Goal: Task Accomplishment & Management: Manage account settings

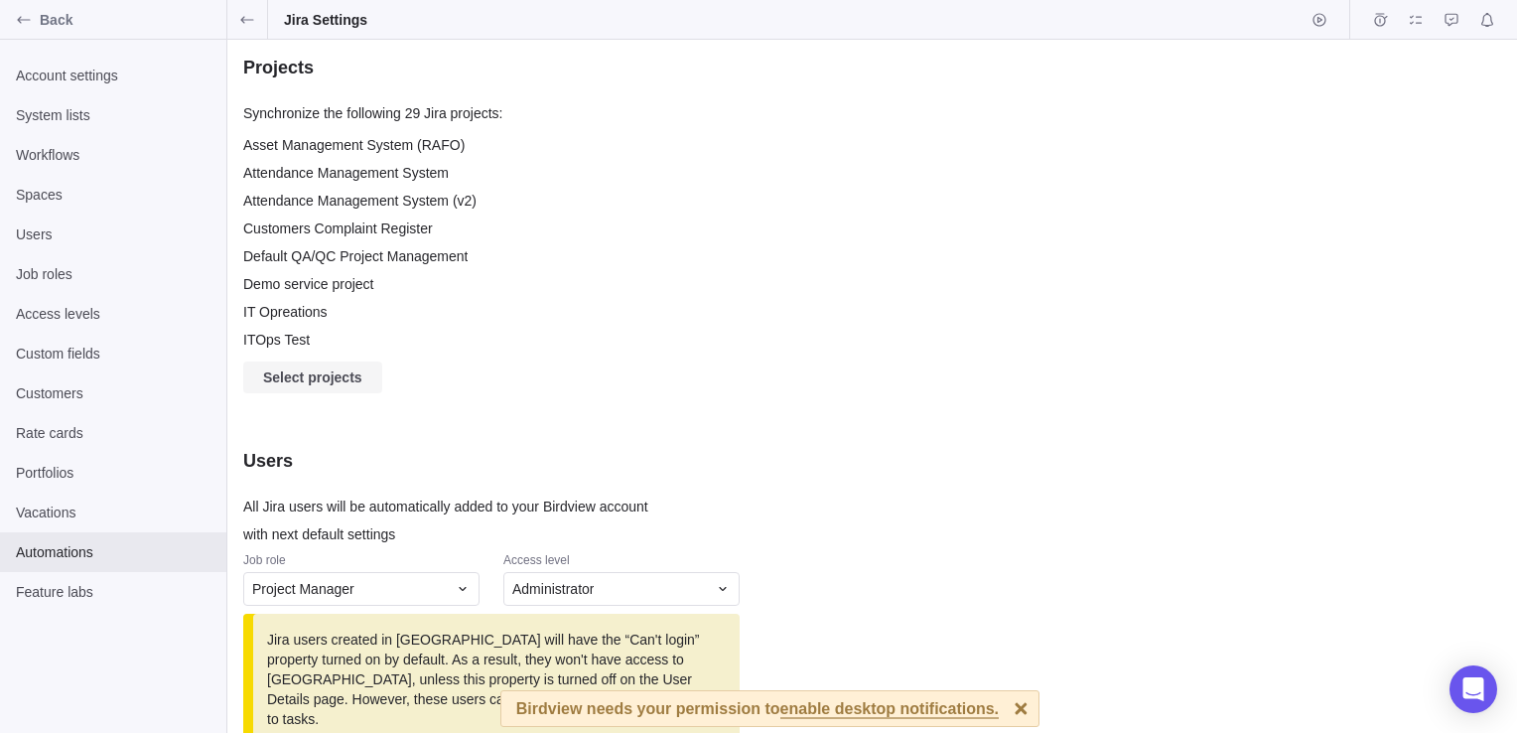
click at [344, 369] on span "Select projects" at bounding box center [312, 377] width 99 height 24
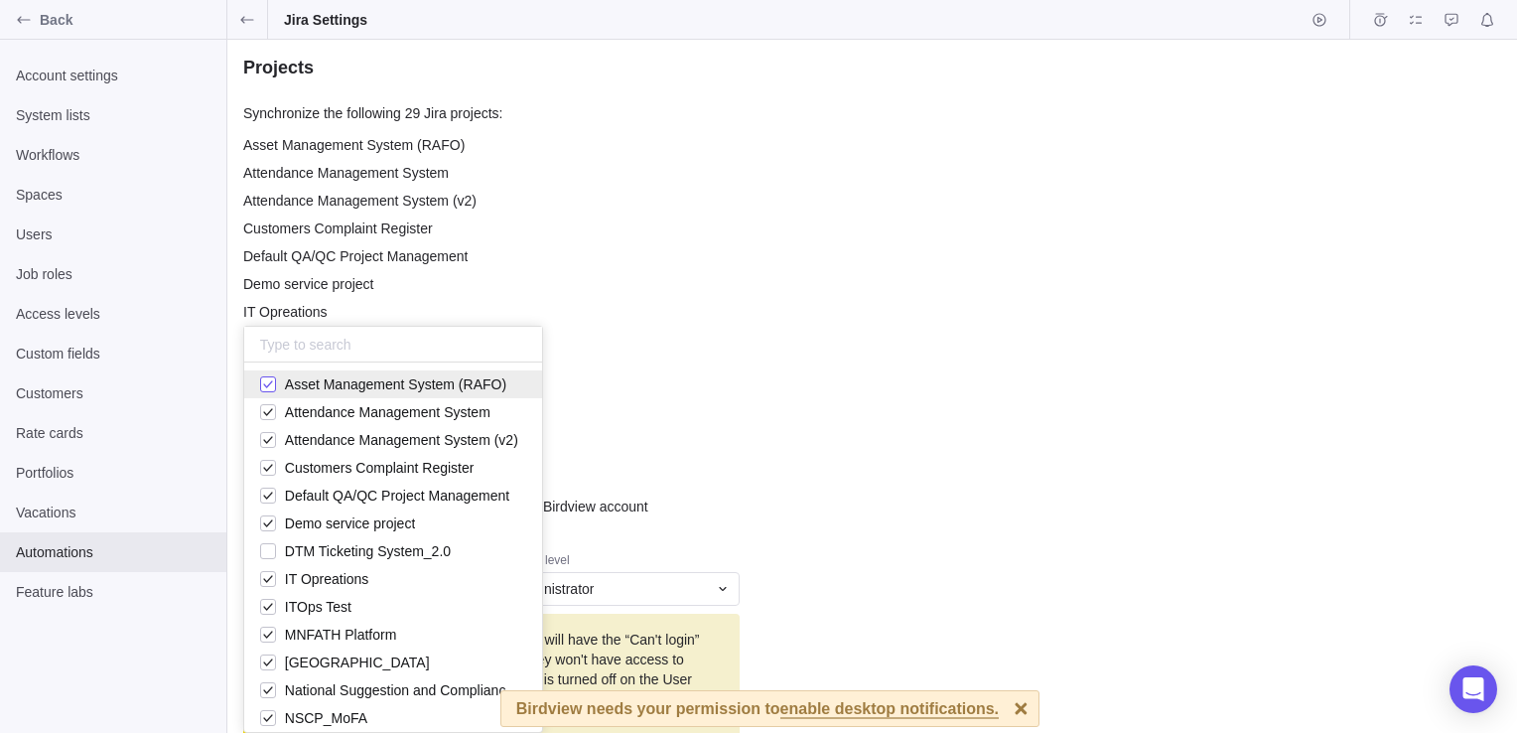
click at [269, 384] on div "grid" at bounding box center [268, 384] width 16 height 28
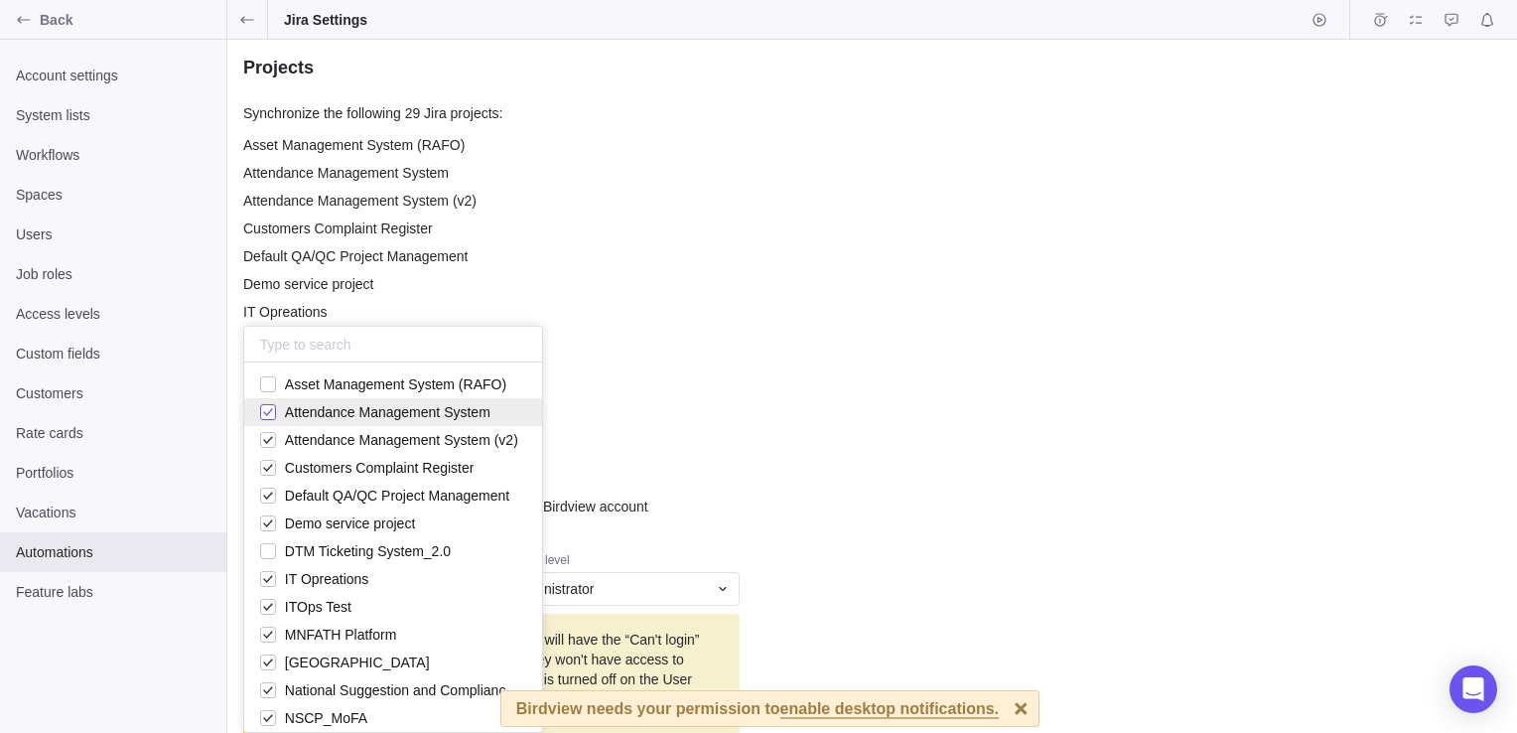
click at [270, 407] on div "grid" at bounding box center [268, 412] width 16 height 28
click at [270, 435] on div "grid" at bounding box center [268, 440] width 16 height 28
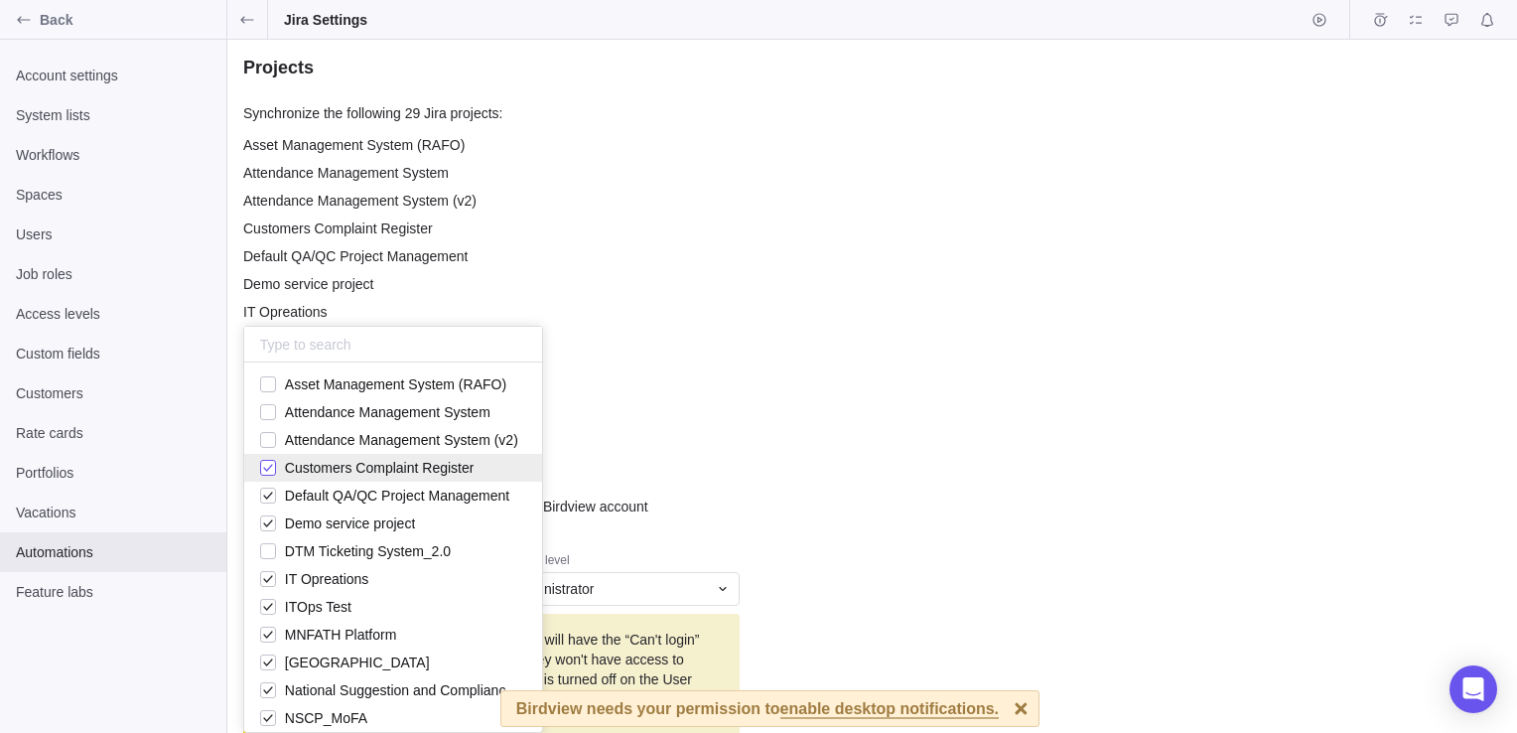
click at [270, 458] on div "grid" at bounding box center [268, 468] width 16 height 28
click at [268, 494] on div "grid" at bounding box center [268, 496] width 16 height 28
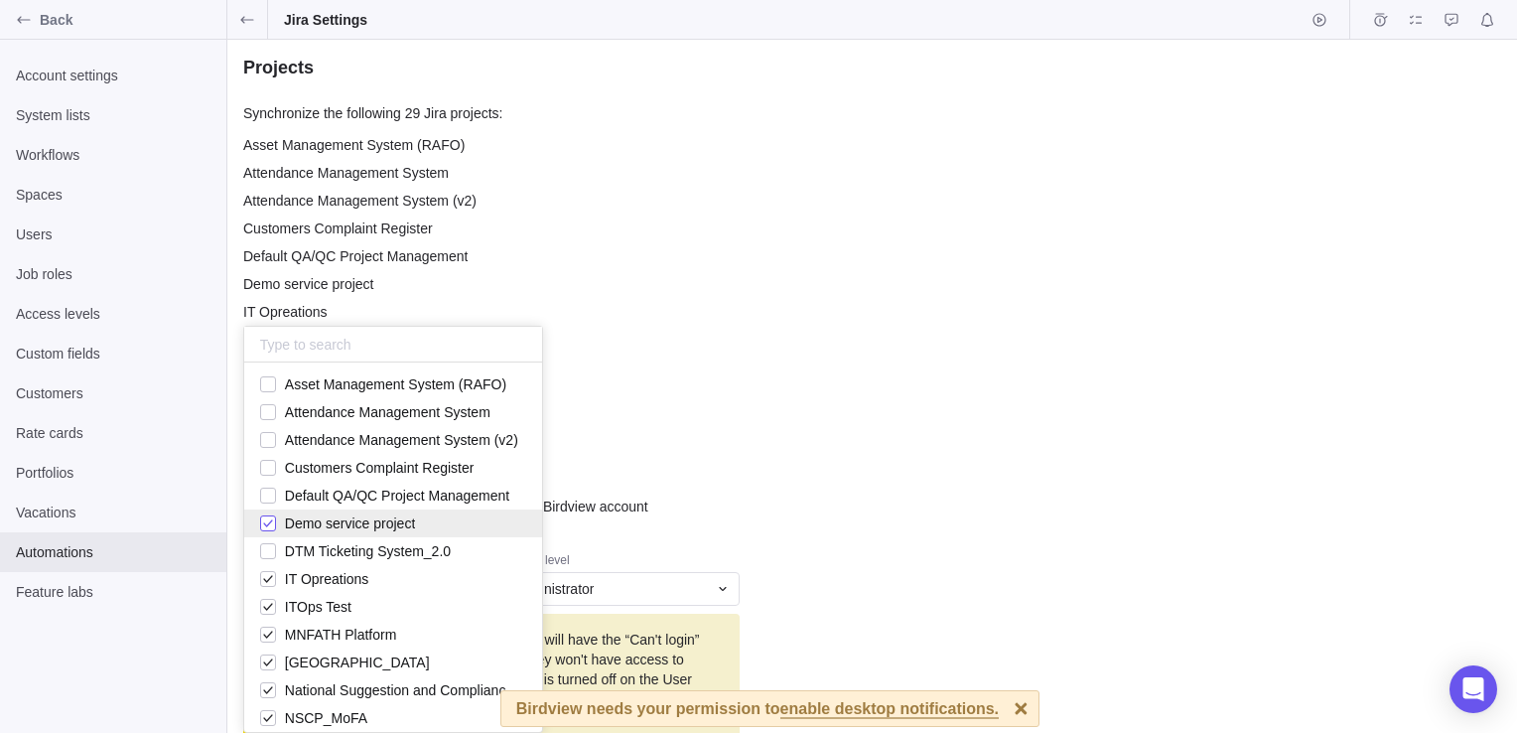
click at [266, 516] on div "grid" at bounding box center [268, 523] width 16 height 28
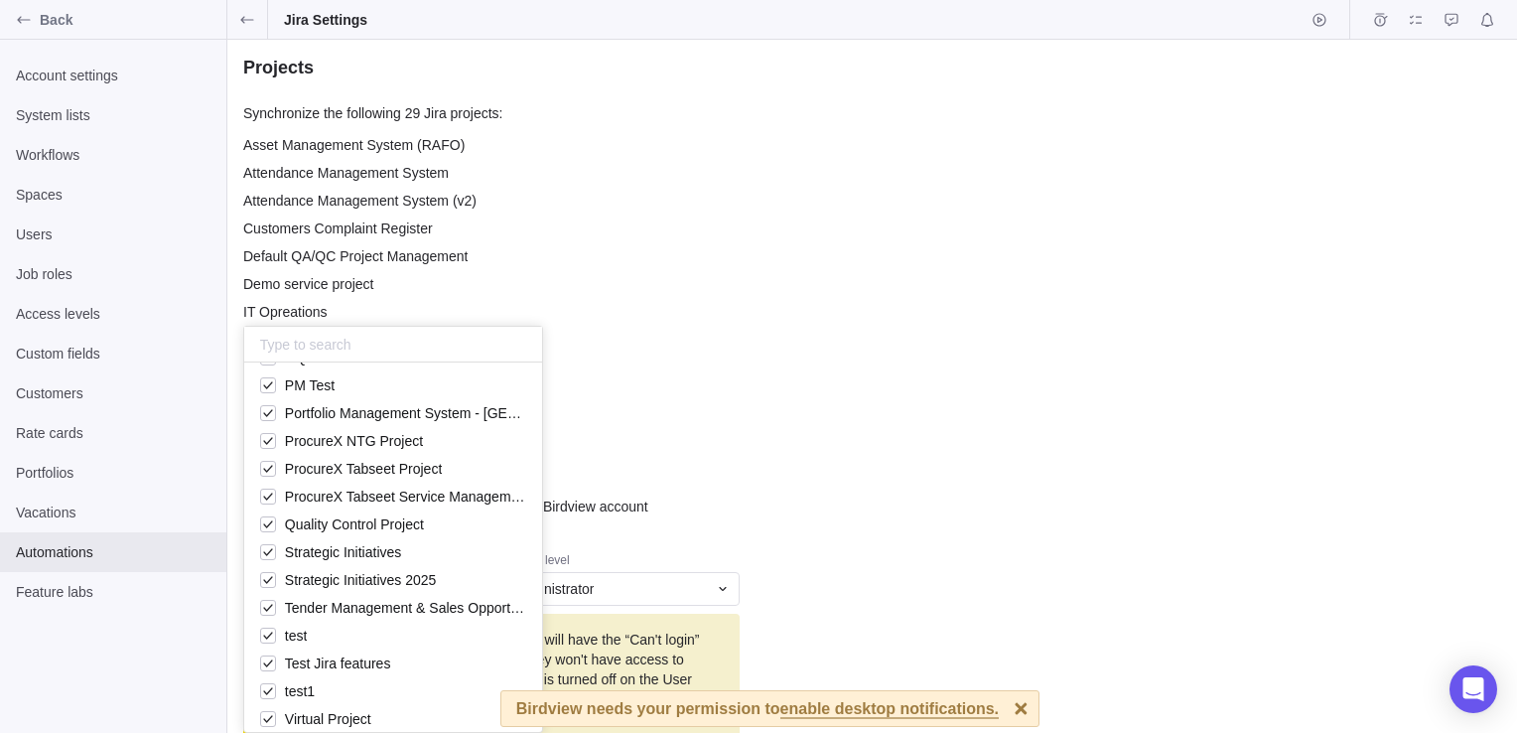
scroll to position [481, 0]
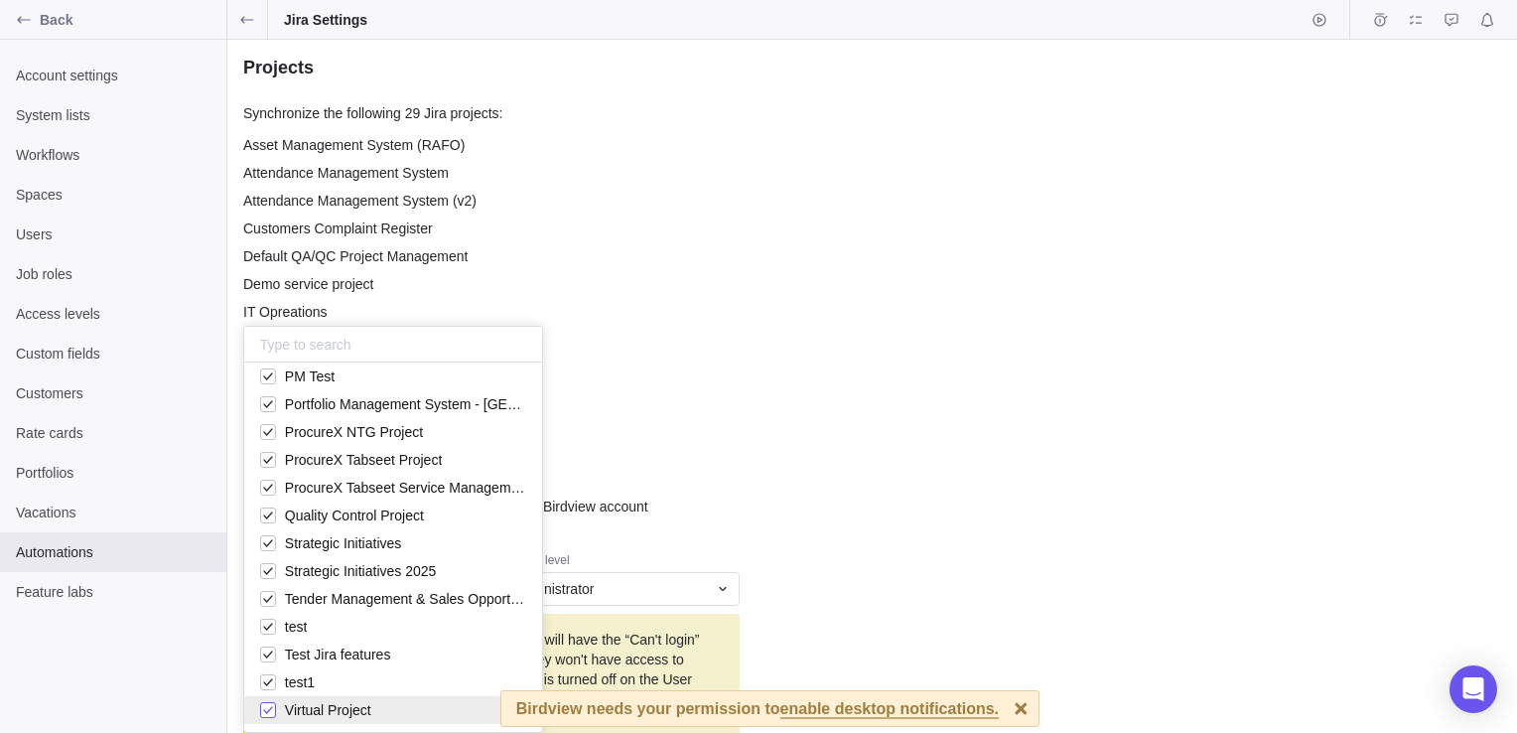
click at [266, 716] on div "grid" at bounding box center [268, 710] width 16 height 28
click at [264, 687] on div "grid" at bounding box center [268, 682] width 16 height 28
click at [266, 659] on div "grid" at bounding box center [268, 654] width 16 height 28
click at [266, 630] on div "grid" at bounding box center [268, 627] width 16 height 28
click at [276, 595] on span "Tender Management & Sales Opportunities" at bounding box center [401, 599] width 250 height 28
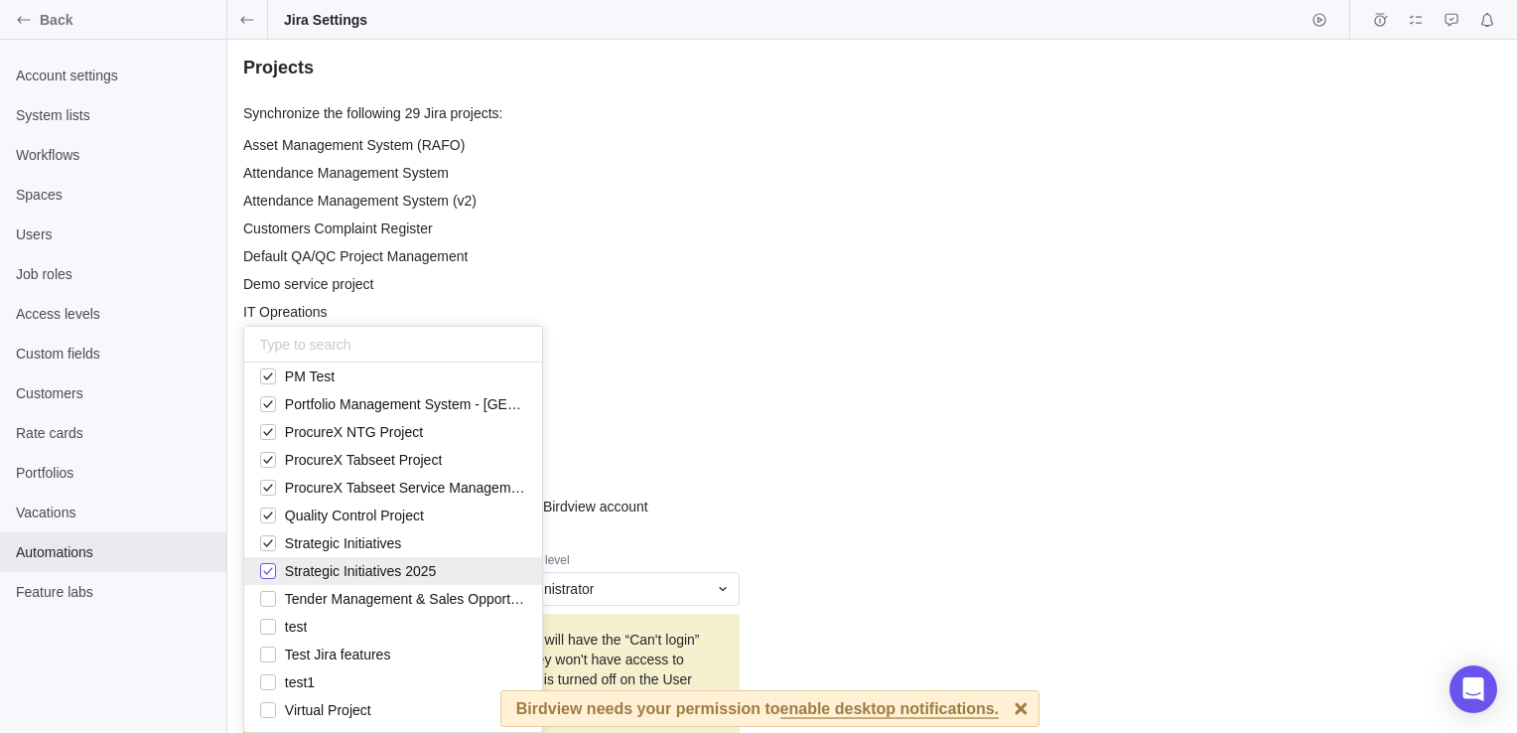
click at [267, 573] on div "grid" at bounding box center [268, 571] width 16 height 28
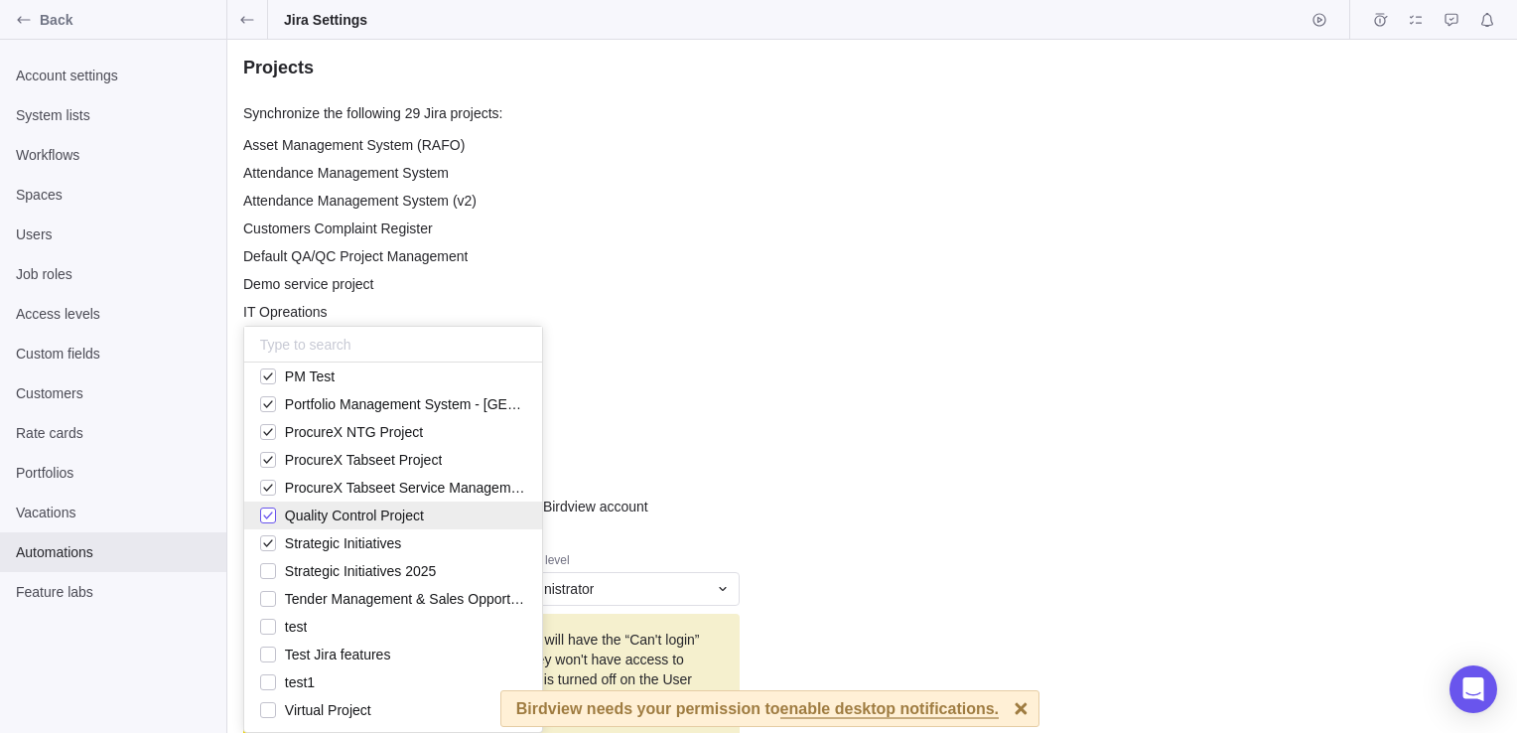
click at [265, 506] on div "grid" at bounding box center [268, 515] width 16 height 28
click at [261, 478] on div "grid" at bounding box center [268, 488] width 16 height 28
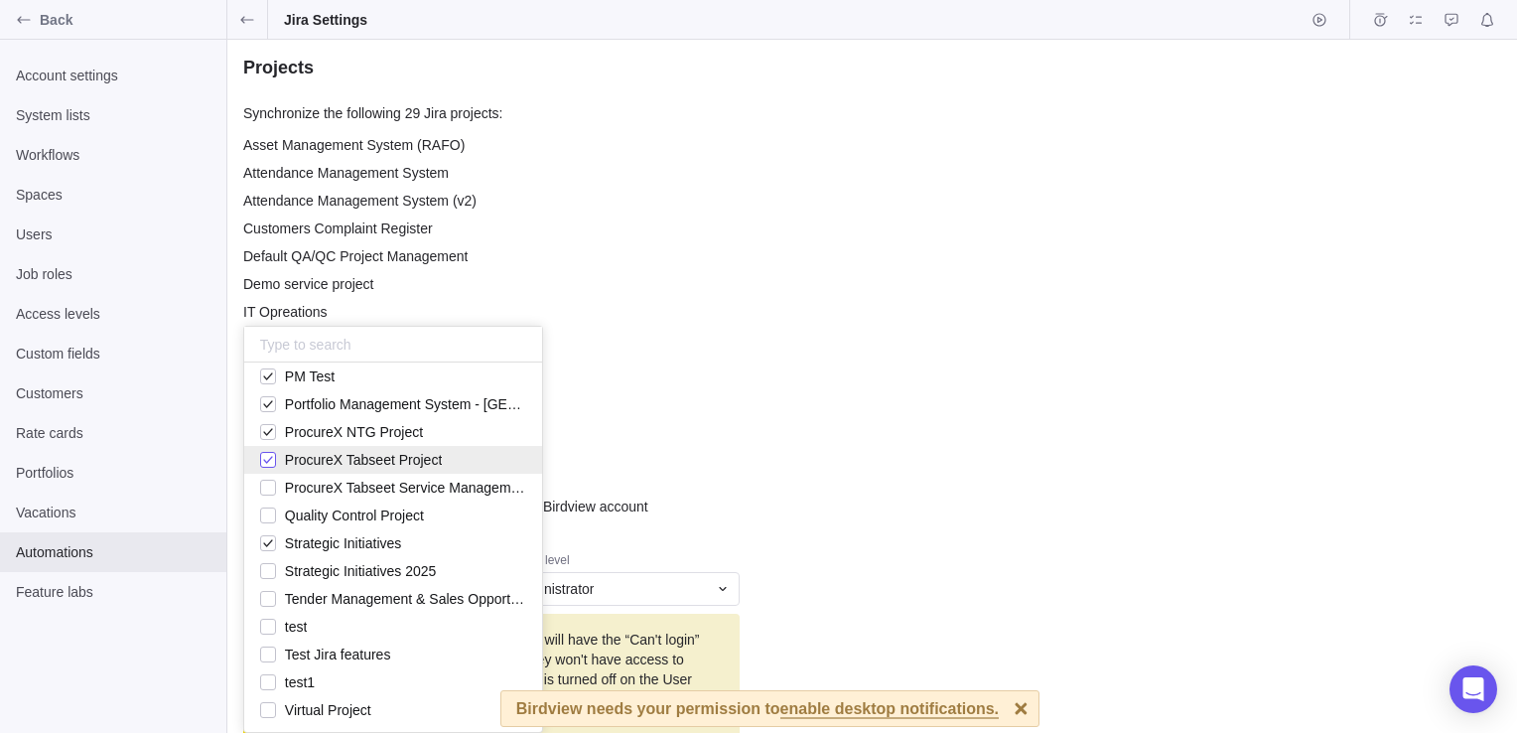
click at [261, 455] on div "grid" at bounding box center [268, 460] width 16 height 28
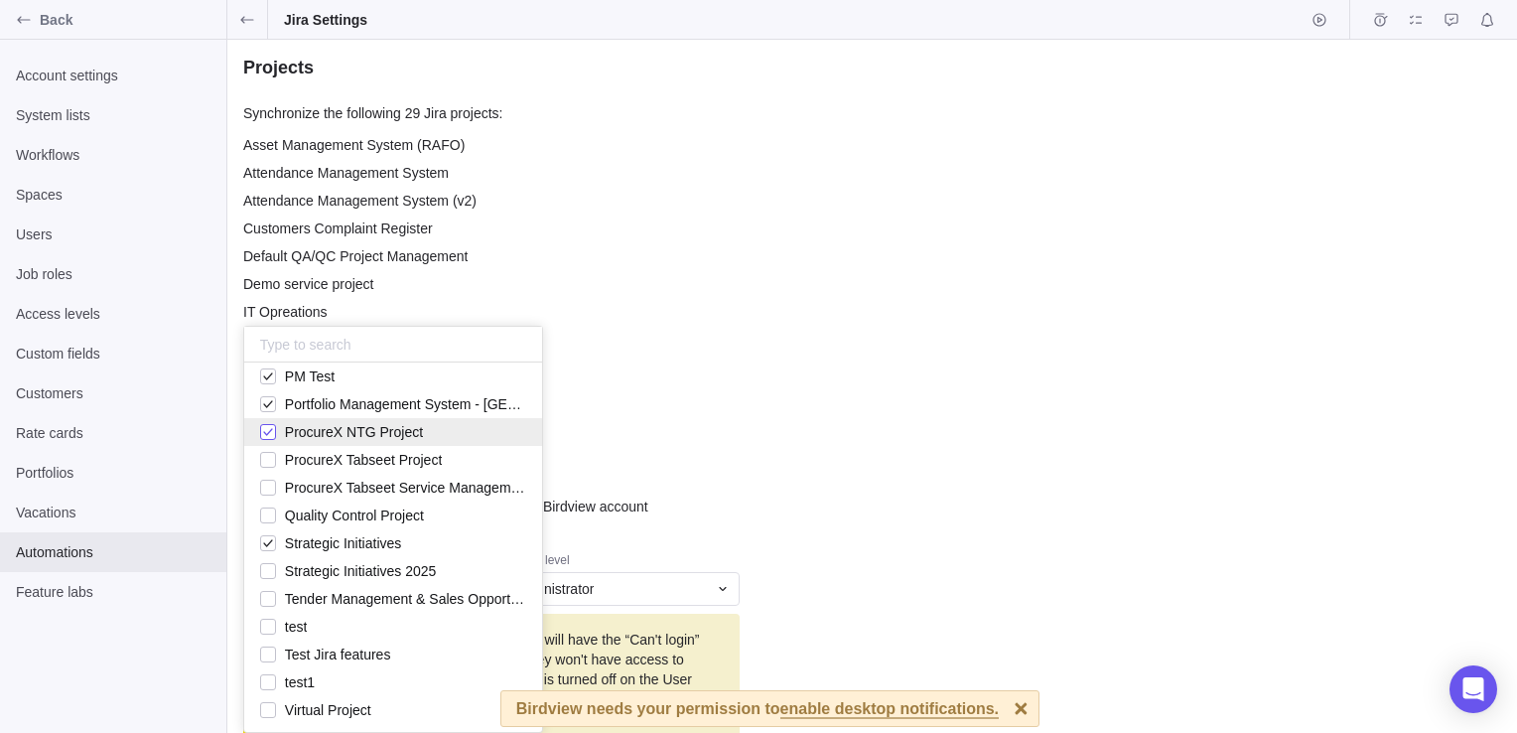
click at [270, 427] on div "grid" at bounding box center [268, 432] width 16 height 28
click at [268, 406] on div "grid" at bounding box center [268, 404] width 16 height 28
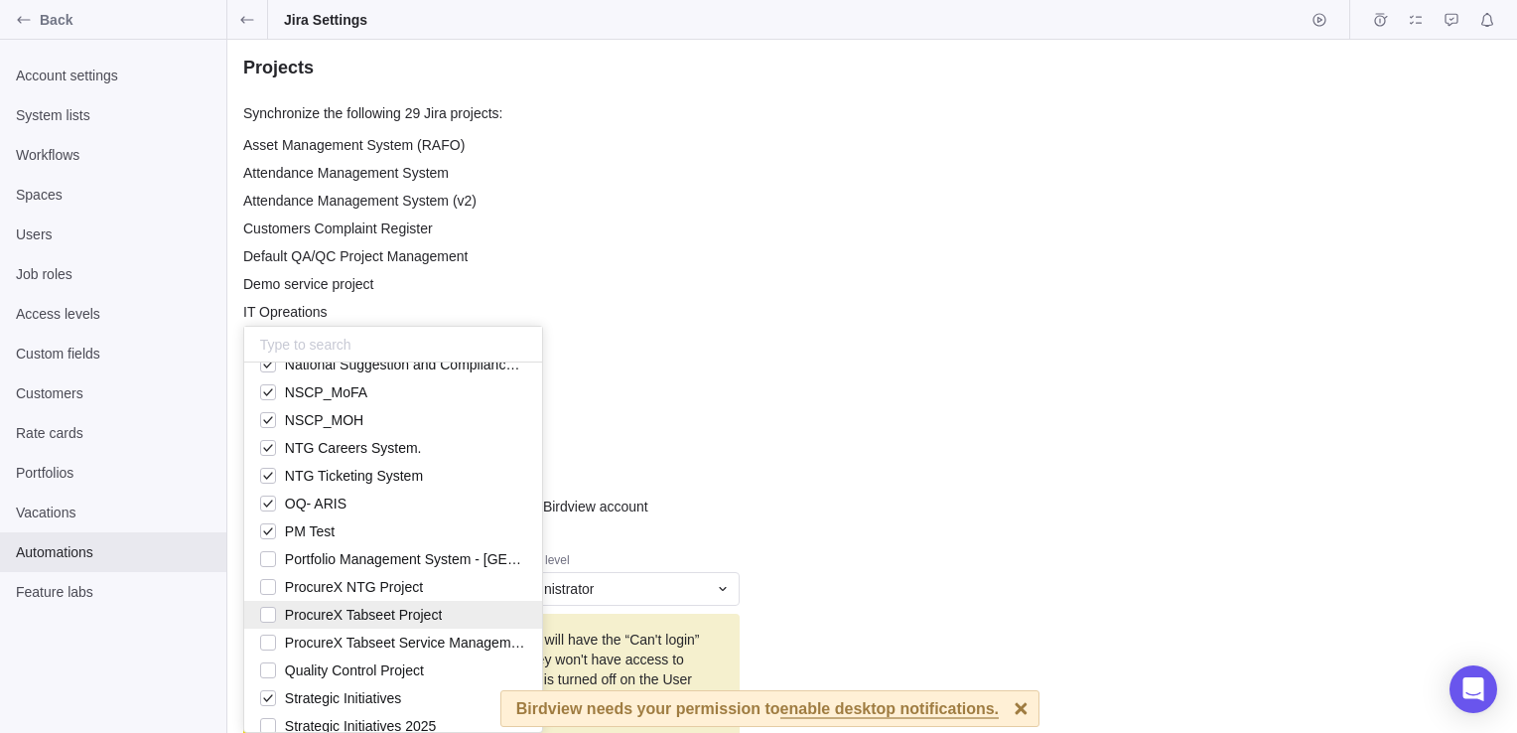
scroll to position [326, 0]
click at [266, 527] on div "grid" at bounding box center [268, 531] width 16 height 28
click at [265, 505] on div "grid" at bounding box center [268, 503] width 16 height 28
click at [265, 479] on div "grid" at bounding box center [268, 476] width 16 height 28
click at [265, 441] on div "grid" at bounding box center [268, 448] width 16 height 28
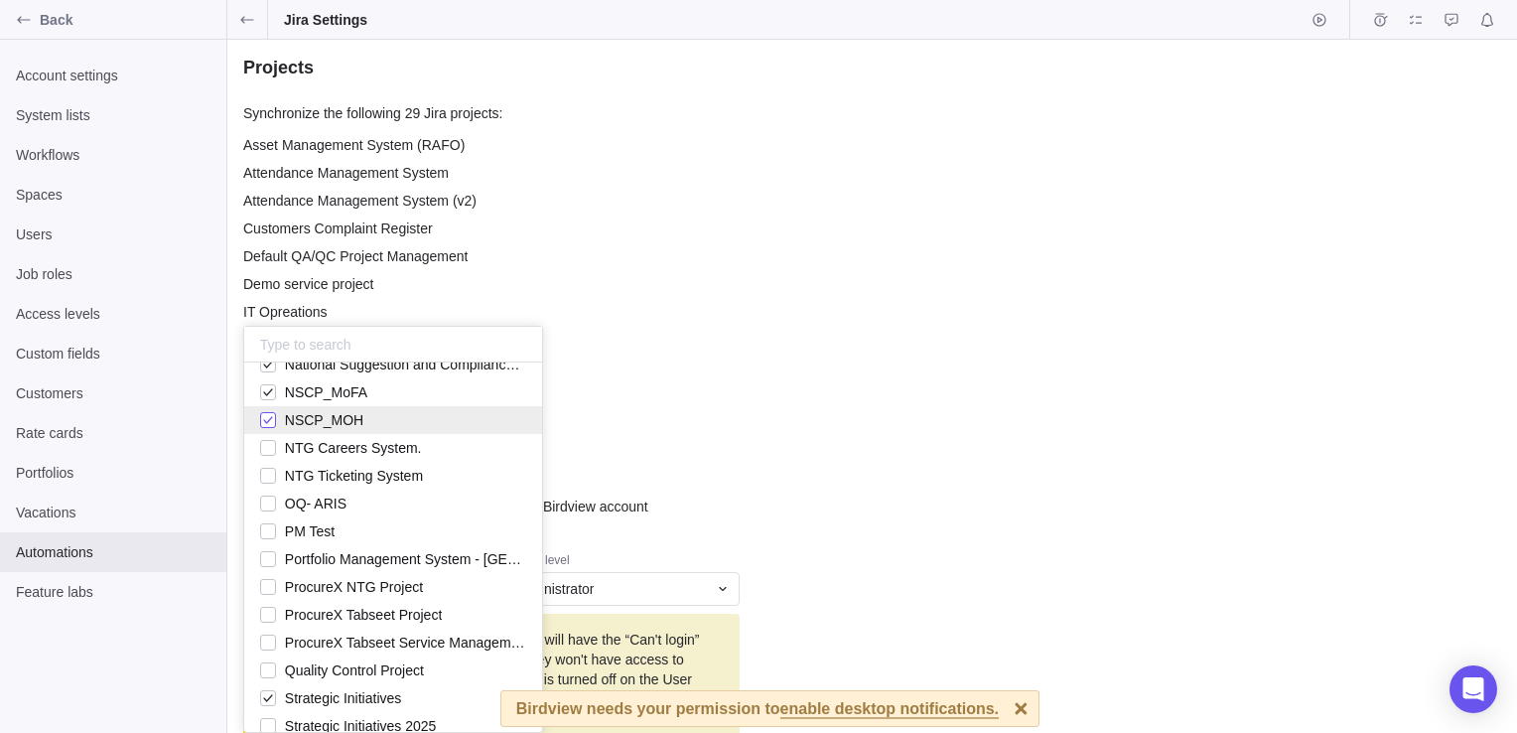
click at [266, 421] on div "grid" at bounding box center [268, 420] width 16 height 28
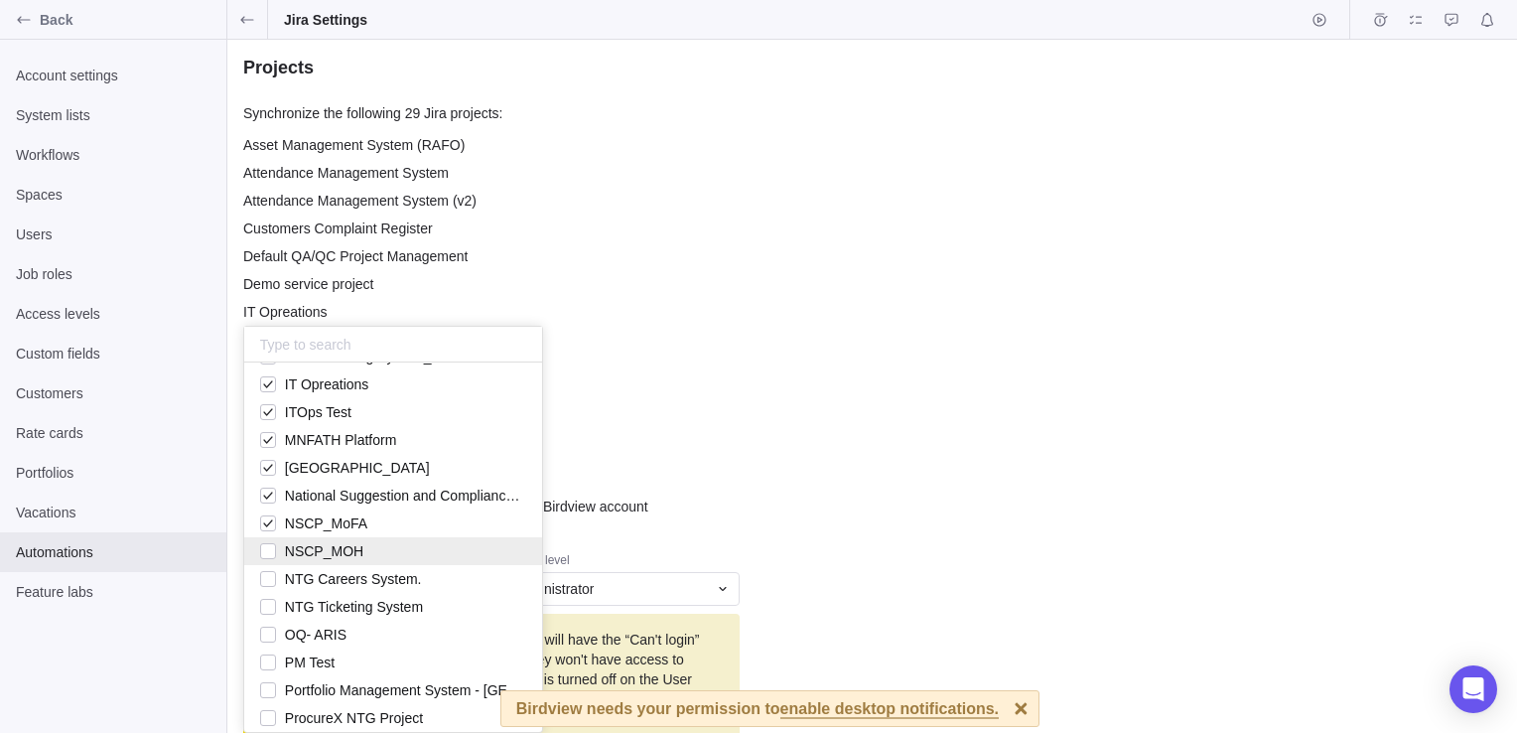
scroll to position [159, 0]
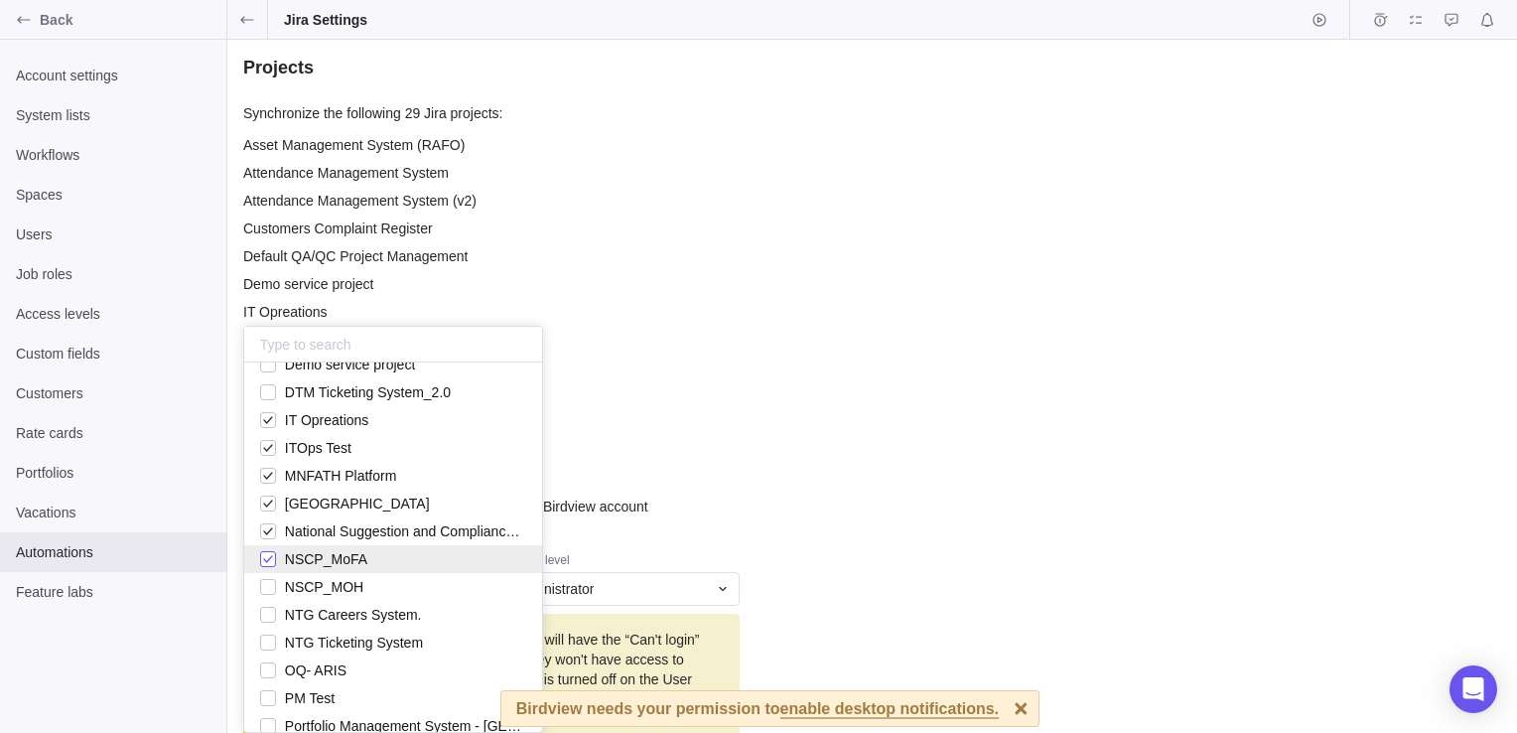
click at [269, 556] on div "grid" at bounding box center [268, 559] width 16 height 28
click at [267, 535] on div "grid" at bounding box center [268, 531] width 16 height 28
click at [266, 505] on div "grid" at bounding box center [268, 503] width 16 height 28
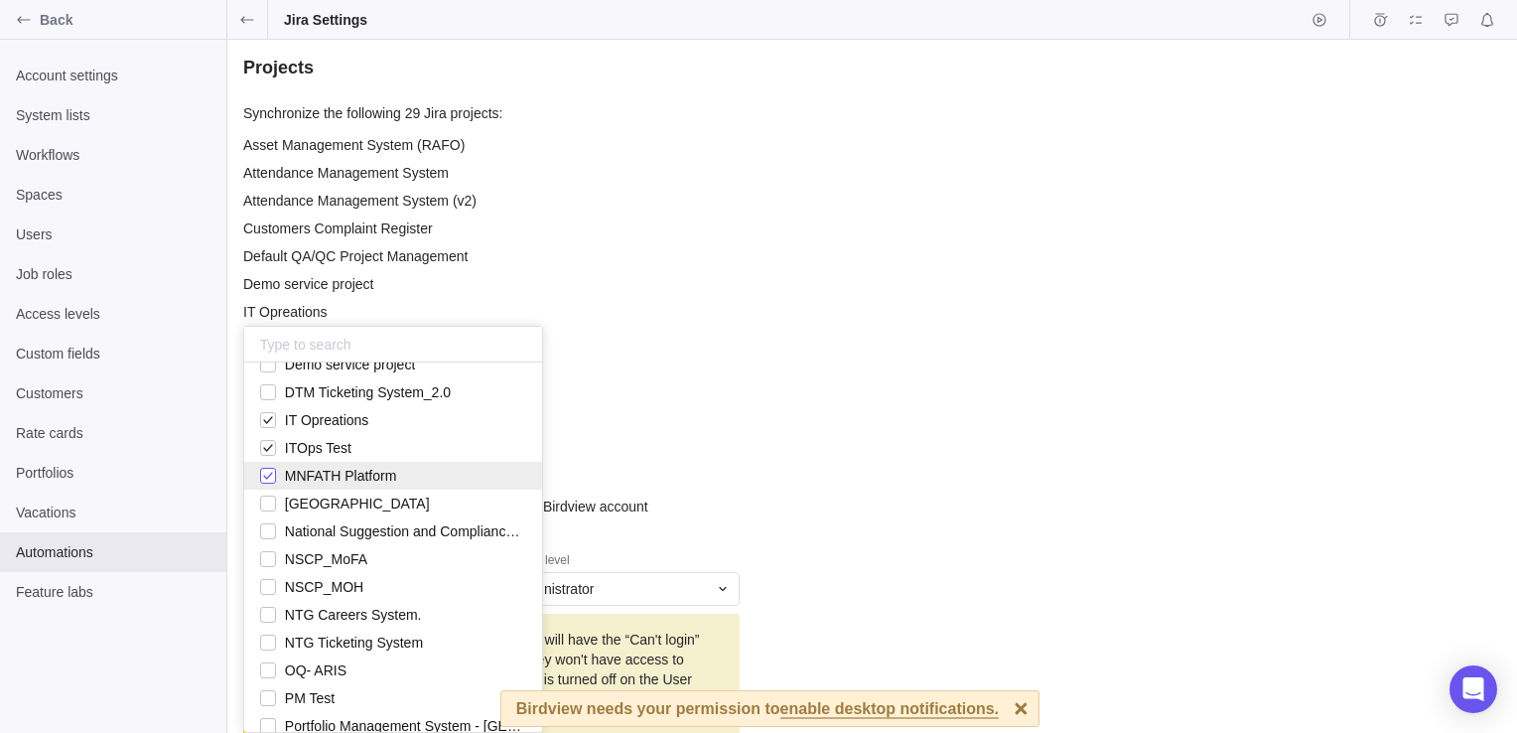
click at [264, 483] on div "grid" at bounding box center [268, 476] width 16 height 28
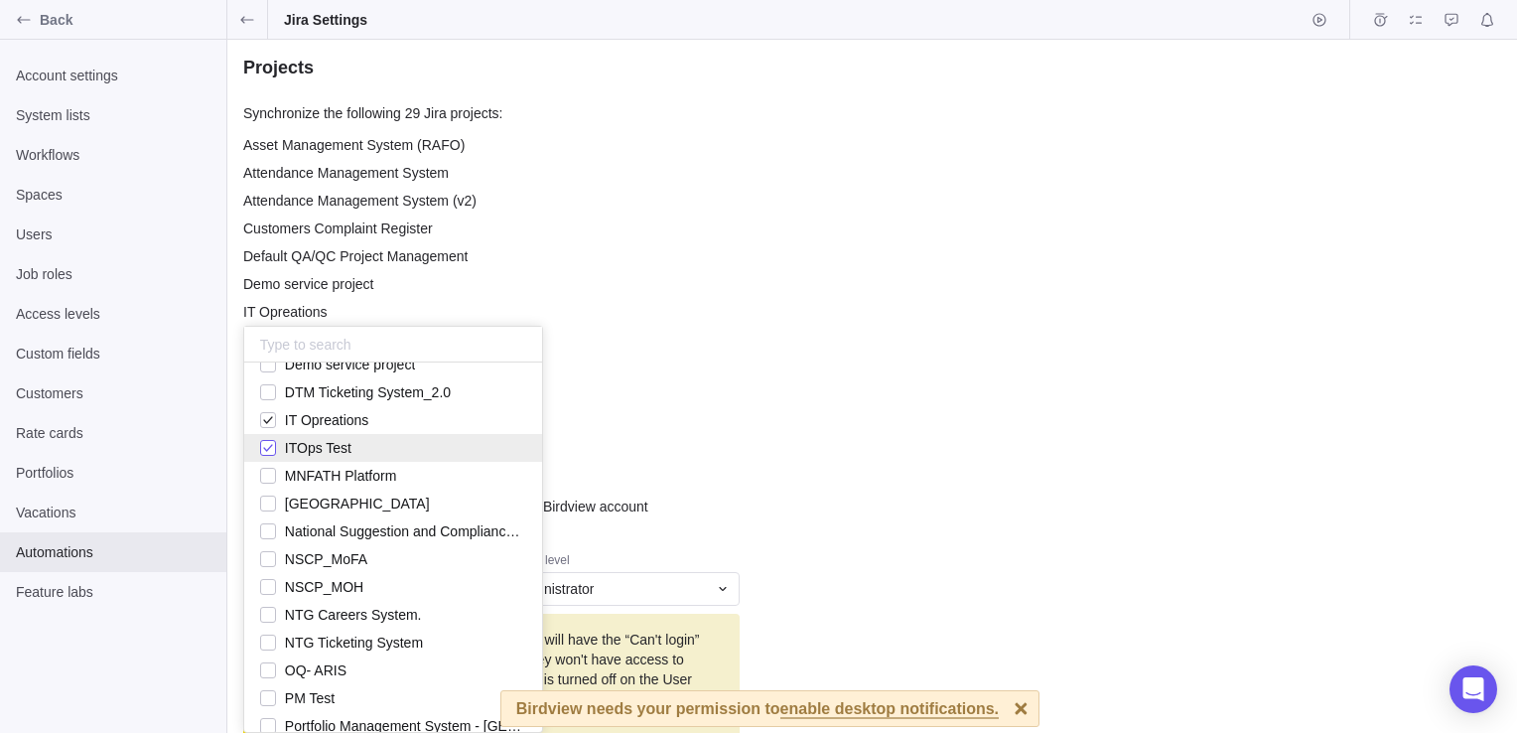
click at [262, 455] on div "grid" at bounding box center [268, 448] width 16 height 28
click at [270, 417] on div "grid" at bounding box center [268, 420] width 16 height 28
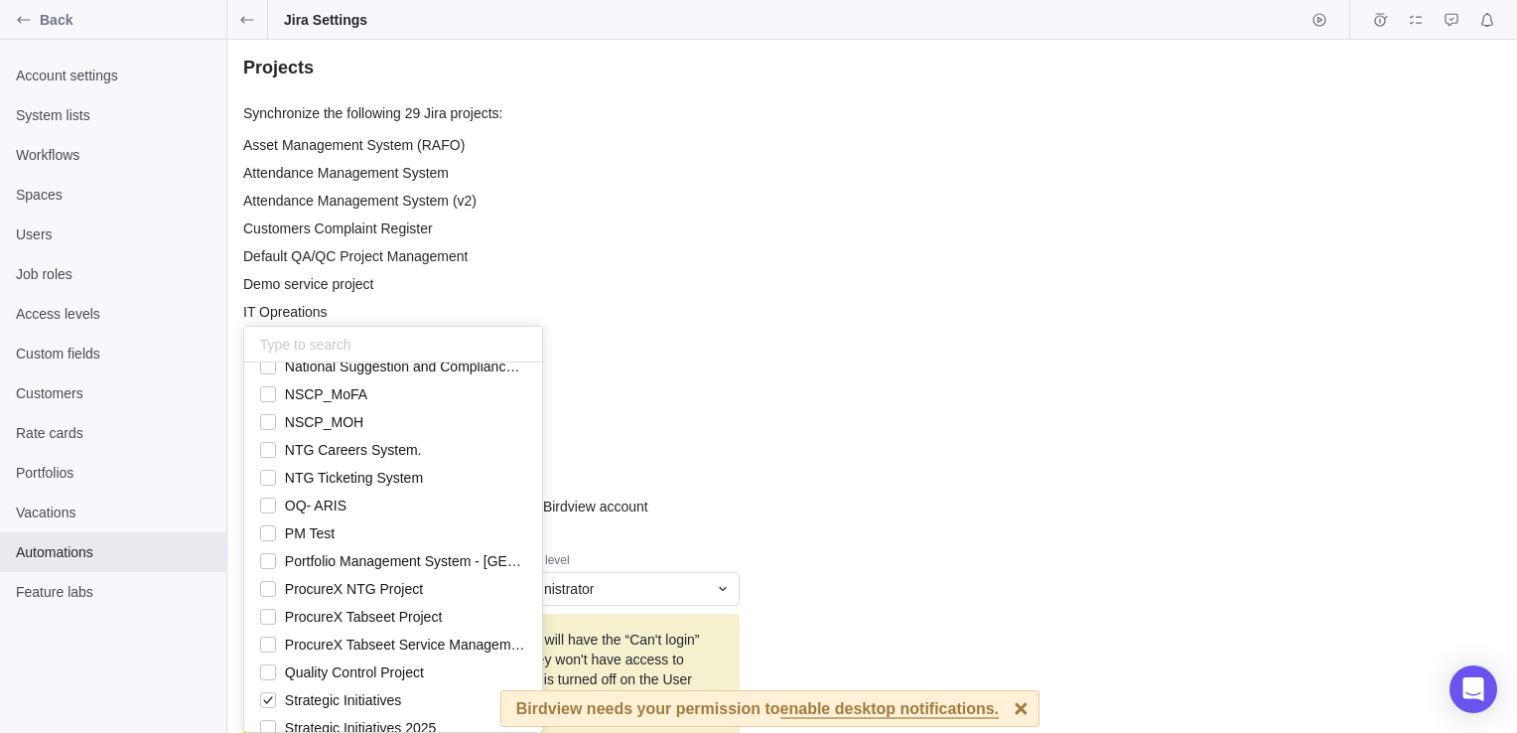
scroll to position [481, 0]
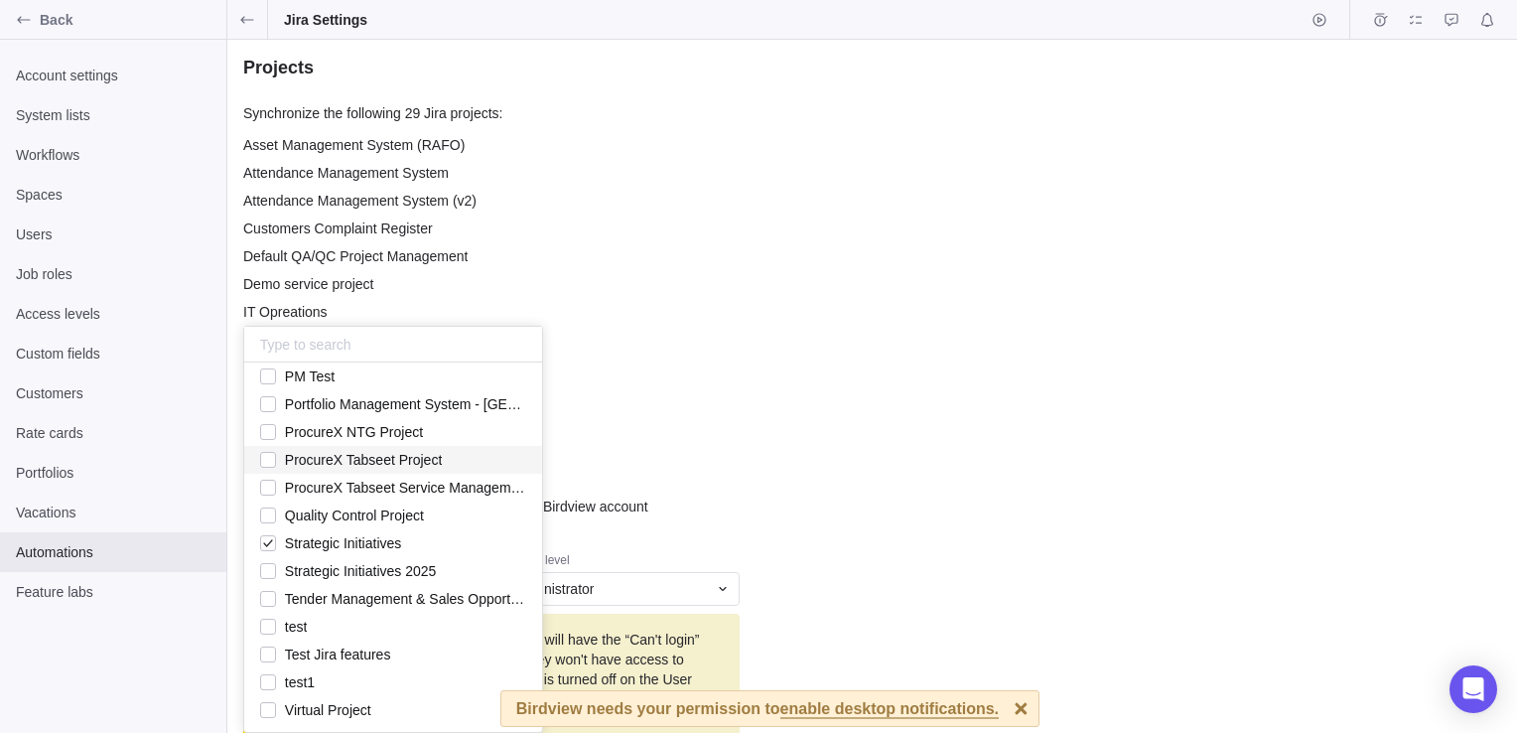
click at [631, 415] on div "Projects Synchronize the following 29 Jira projects: Asset Management System (R…" at bounding box center [872, 386] width 1290 height 693
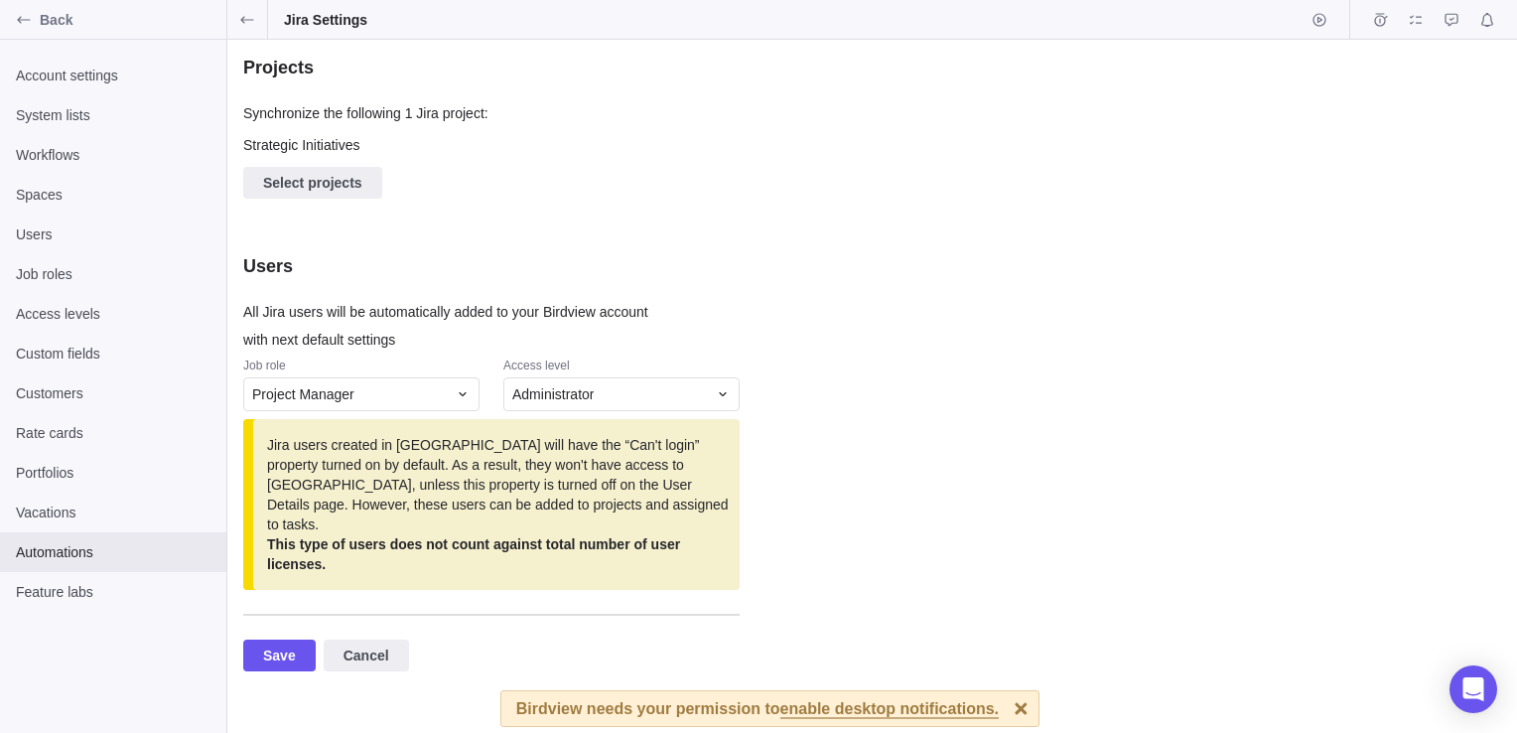
scroll to position [12, 481]
click at [285, 643] on span "Save" at bounding box center [279, 655] width 33 height 24
click at [1004, 705] on div at bounding box center [1021, 708] width 35 height 35
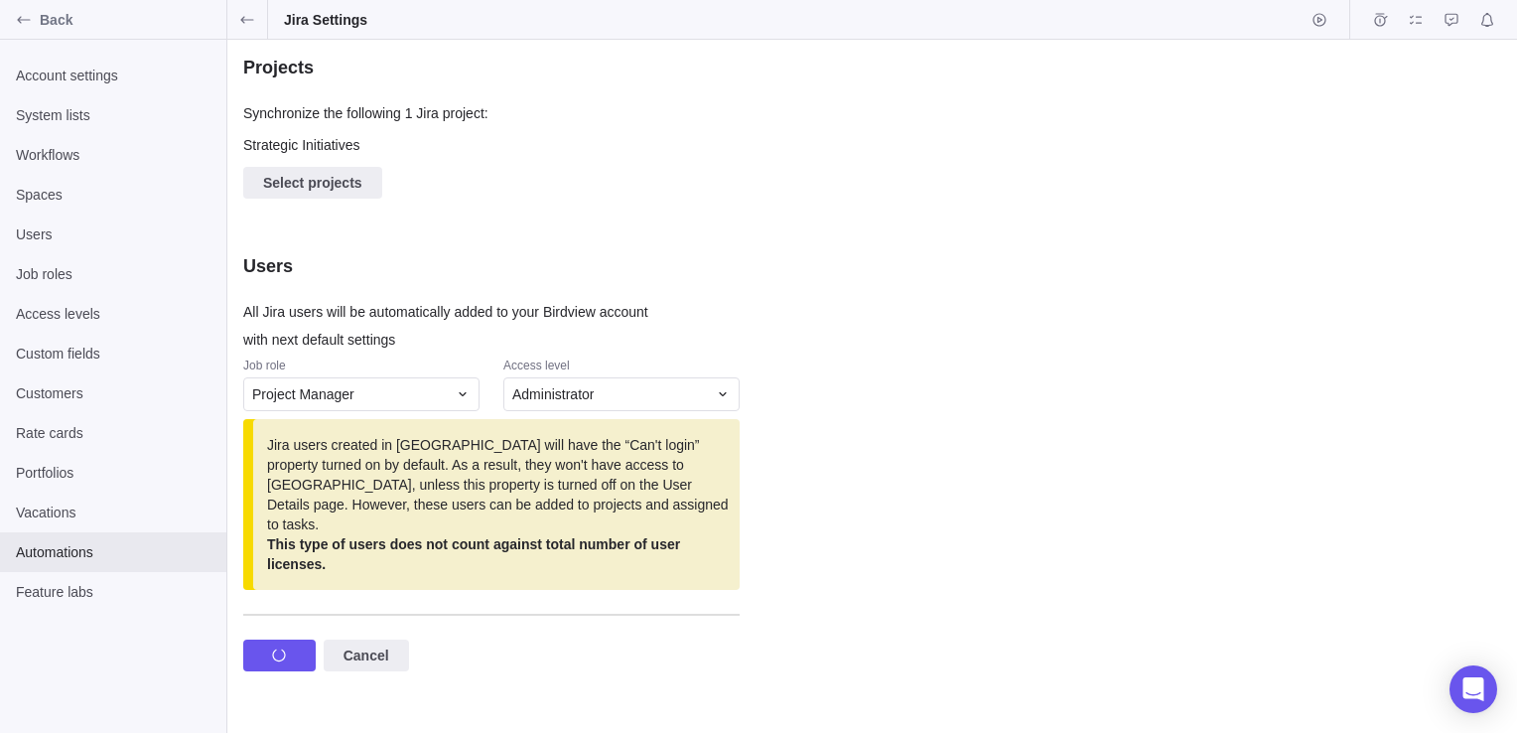
click at [801, 243] on div "Projects Synchronize the following 1 Jira project: Strategic Initiatives Select…" at bounding box center [872, 386] width 1290 height 693
